Goal: Transaction & Acquisition: Purchase product/service

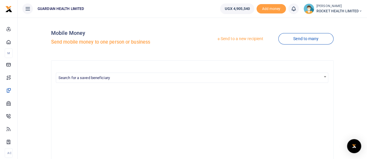
click at [249, 38] on link "Send to a new recipient" at bounding box center [239, 39] width 77 height 11
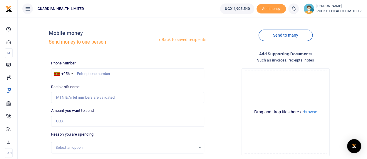
click at [124, 72] on div at bounding box center [183, 79] width 367 height 159
click at [124, 73] on input "text" at bounding box center [127, 73] width 153 height 11
type input "779873122"
type input "Dan Ddibya"
type input "779873122"
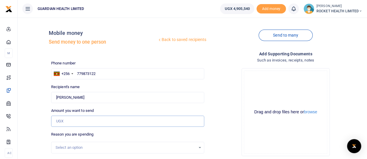
click at [89, 119] on input "Amount you want to send" at bounding box center [127, 121] width 153 height 11
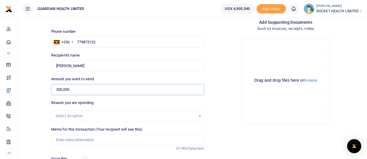
scroll to position [32, 0]
type input "200,000"
click at [82, 117] on div "Select an option" at bounding box center [125, 116] width 140 height 6
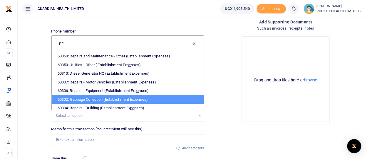
type input "P"
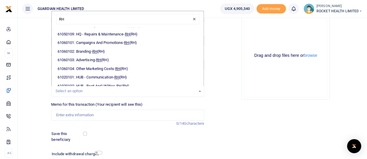
scroll to position [0, 0]
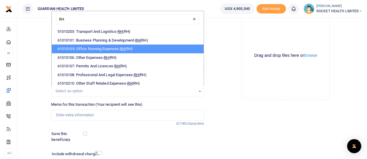
type input "RH"
click at [223, 54] on div "Drop your files here Drag and drop files here or browse Powered by Uppy" at bounding box center [285, 55] width 153 height 97
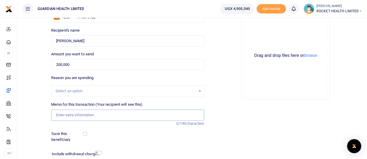
click at [82, 115] on input "Memo for this transaction (Your recipient will see this)" at bounding box center [127, 115] width 153 height 11
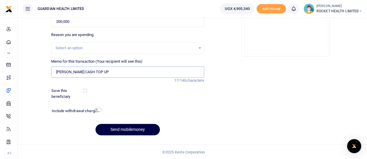
type input "PETTY CASH TOP UP"
click at [87, 91] on div at bounding box center [99, 93] width 25 height 11
click at [85, 90] on input "checkbox" at bounding box center [85, 91] width 4 height 4
checkbox input "true"
click at [116, 130] on button "Send mobilemoney" at bounding box center [127, 129] width 64 height 11
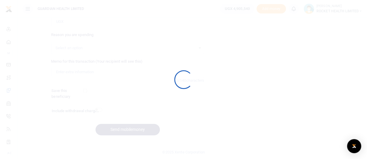
scroll to position [100, 0]
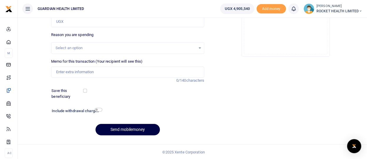
click at [358, 10] on icon at bounding box center [360, 11] width 4 height 4
click at [335, 43] on link "Logout" at bounding box center [339, 43] width 46 height 8
